Goal: Communication & Community: Ask a question

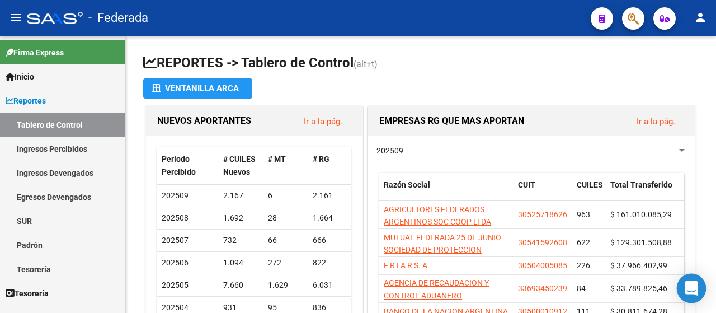
click at [697, 291] on div "Open Intercom Messenger" at bounding box center [692, 288] width 30 height 30
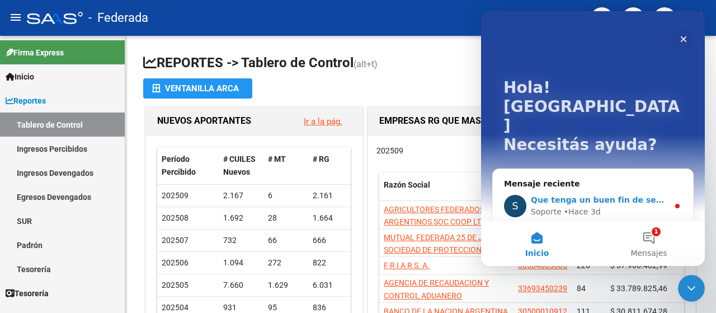
scroll to position [22, 0]
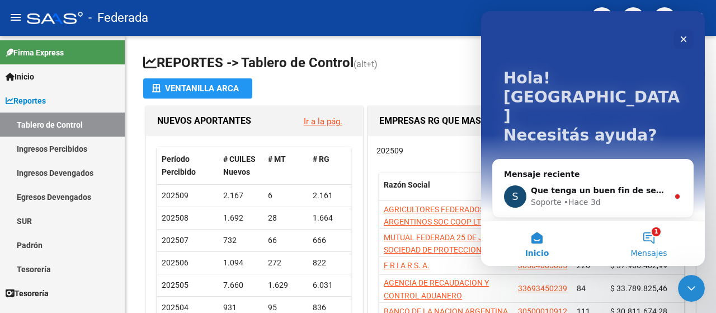
click at [654, 241] on button "1 Mensajes" at bounding box center [649, 243] width 112 height 45
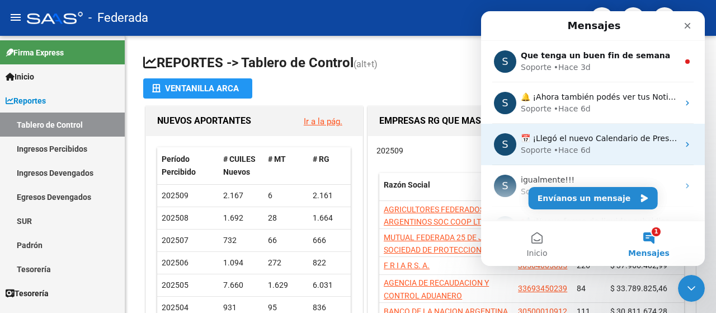
scroll to position [113, 0]
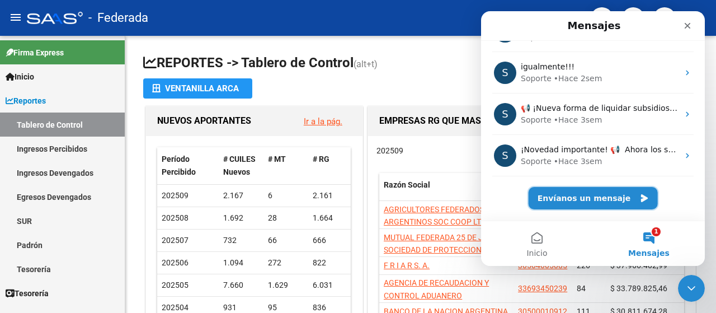
click at [608, 197] on button "Envíanos un mensaje" at bounding box center [592, 198] width 129 height 22
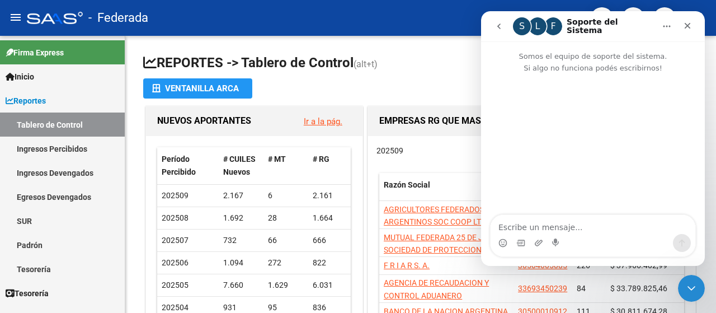
scroll to position [68, 0]
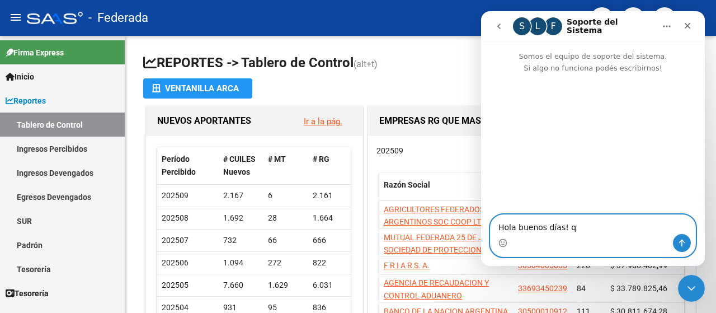
type textarea "Hola buenos días!"
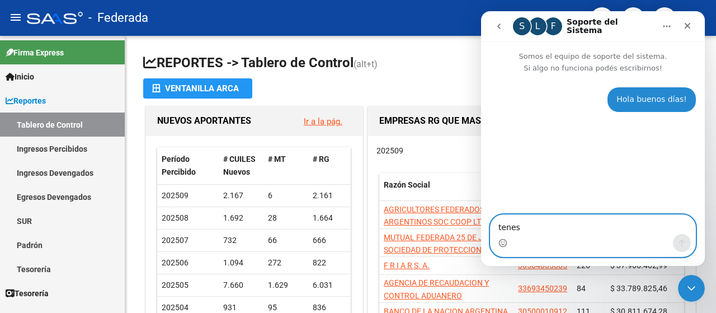
type textarea "tene"
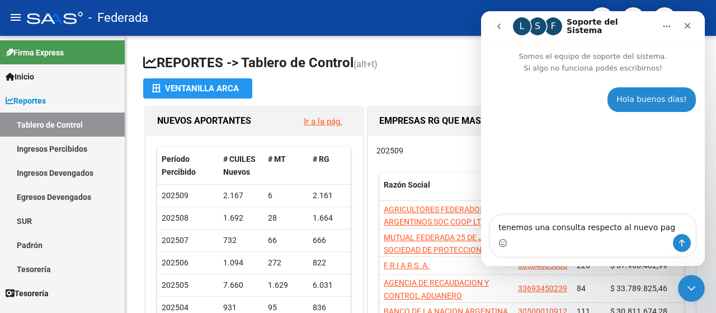
type textarea "tenemos una consulta respecto al nuevo pago"
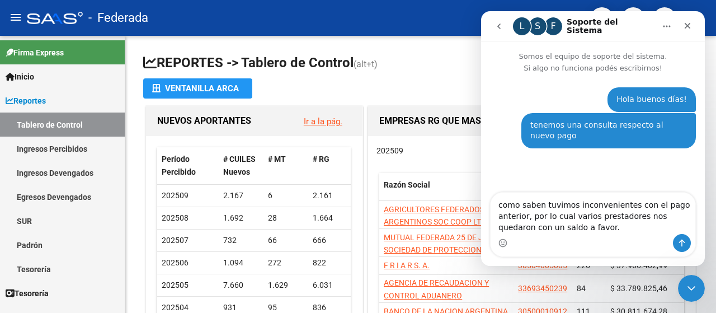
type textarea "como saben tuvimos inconvenientes con el pago anterior, por lo cual varios pres…"
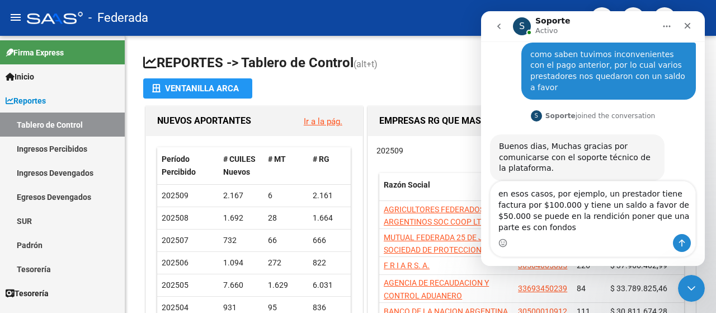
scroll to position [118, 0]
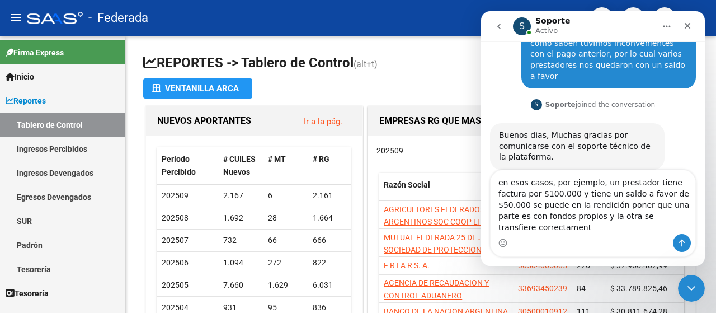
type textarea "en esos casos, por ejemplo, un prestador tiene factura por $100.000 y tiene un …"
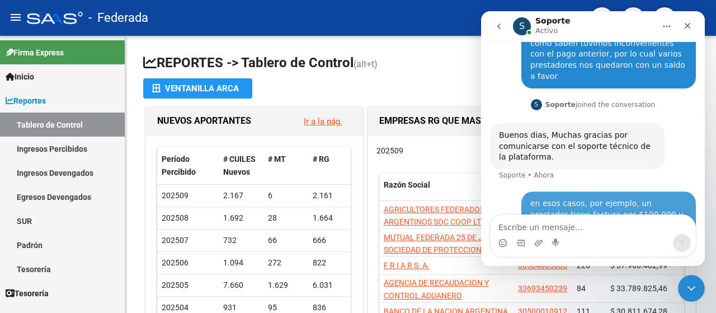
scroll to position [162, 0]
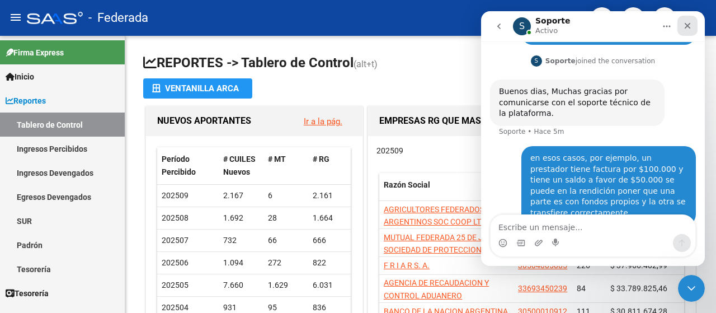
click at [681, 29] on div "Cerrar" at bounding box center [687, 26] width 20 height 20
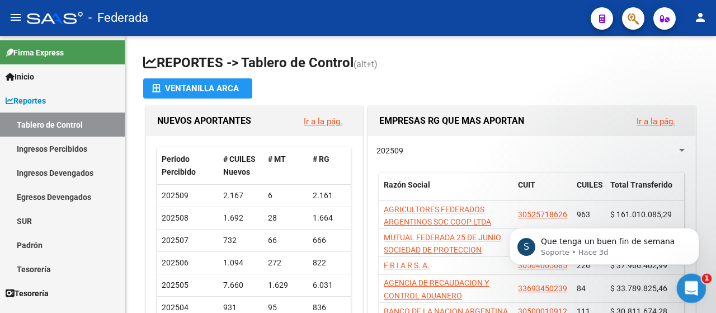
click at [687, 285] on icon "Abrir Intercom Messenger" at bounding box center [690, 286] width 18 height 18
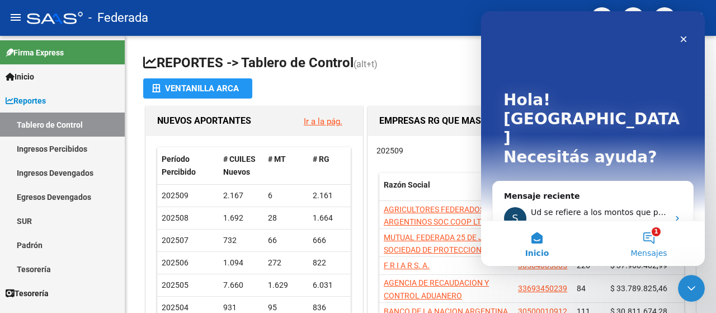
click at [655, 249] on span "Mensajes" at bounding box center [648, 253] width 36 height 8
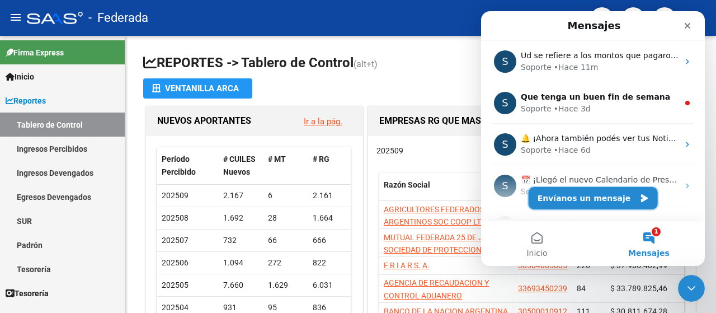
click at [623, 202] on button "Envíanos un mensaje" at bounding box center [592, 198] width 129 height 22
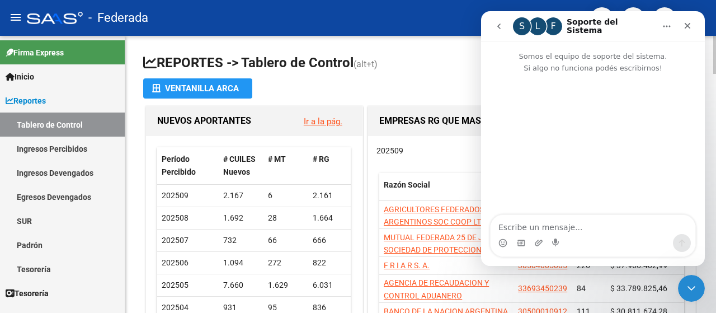
click at [697, 287] on div "Cerrar Intercom Messenger" at bounding box center [689, 286] width 27 height 27
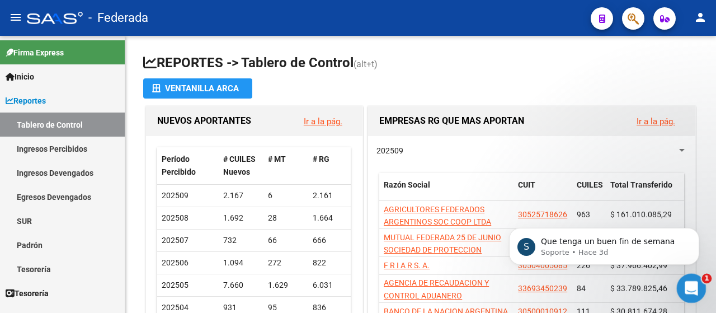
scroll to position [0, 0]
click at [646, 246] on p "Que tenga un buen fin de semana" at bounding box center [613, 241] width 144 height 11
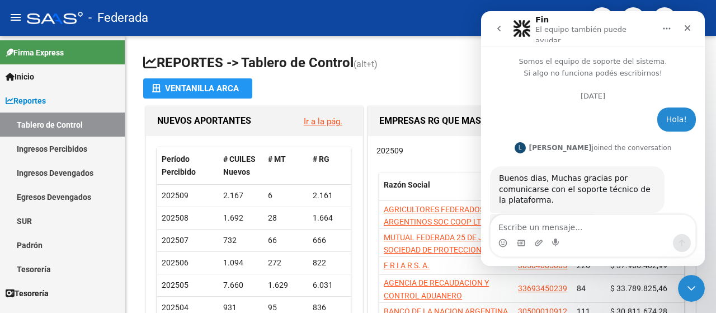
scroll to position [1, 0]
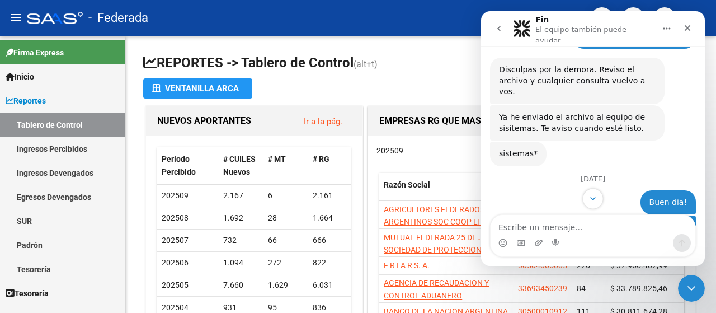
click at [589, 204] on button "Scroll to bottom" at bounding box center [592, 198] width 21 height 21
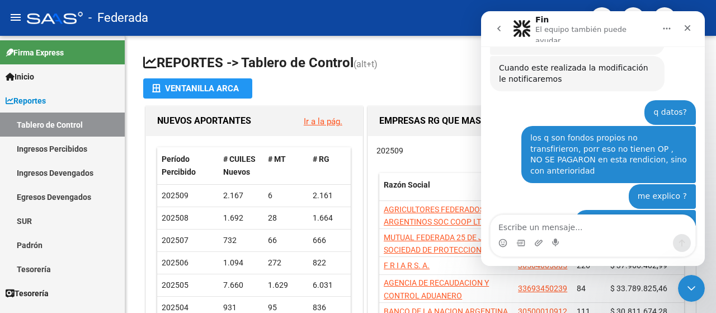
scroll to position [6823, 0]
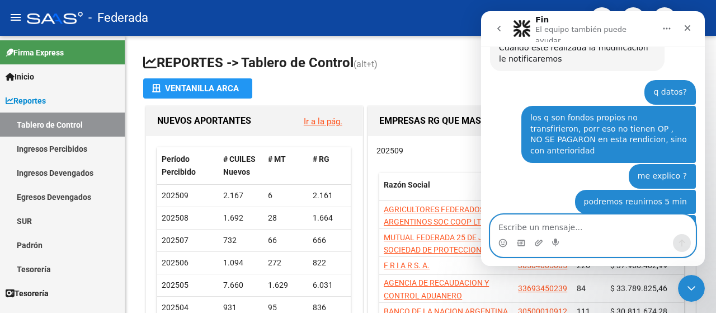
click at [616, 225] on textarea "Escribe un mensaje..." at bounding box center [592, 224] width 205 height 19
